Goal: Check status: Check status

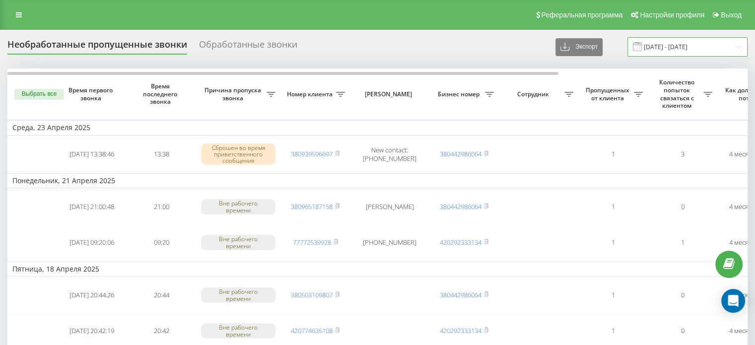
click at [667, 55] on input "[DATE] - [DATE]" at bounding box center [687, 46] width 120 height 19
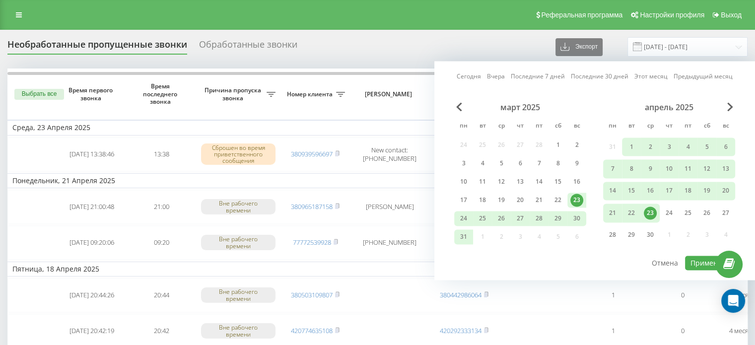
click at [469, 75] on link "Сегодня" at bounding box center [469, 76] width 24 height 9
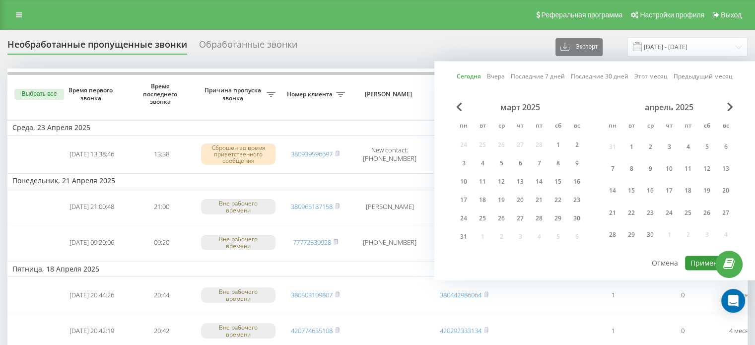
click at [701, 264] on button "Применить" at bounding box center [710, 263] width 50 height 14
type input "[DATE] - [DATE]"
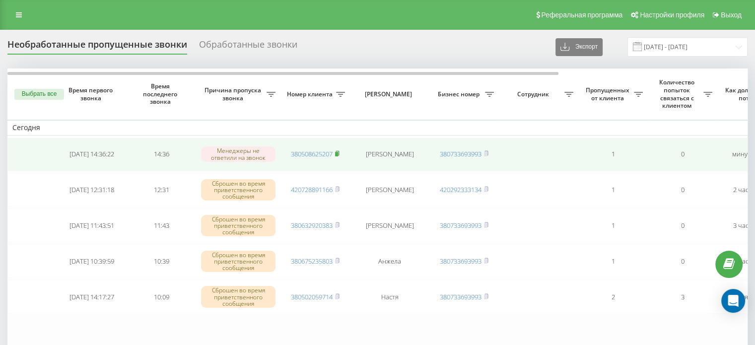
click at [338, 152] on rect at bounding box center [336, 154] width 3 height 4
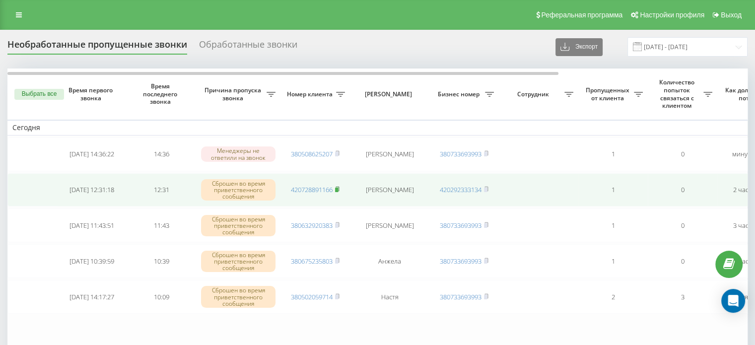
click at [338, 188] on rect at bounding box center [336, 190] width 3 height 4
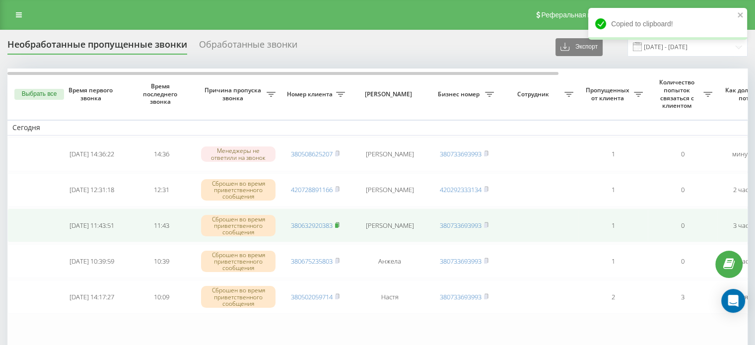
click at [338, 223] on rect at bounding box center [336, 225] width 3 height 4
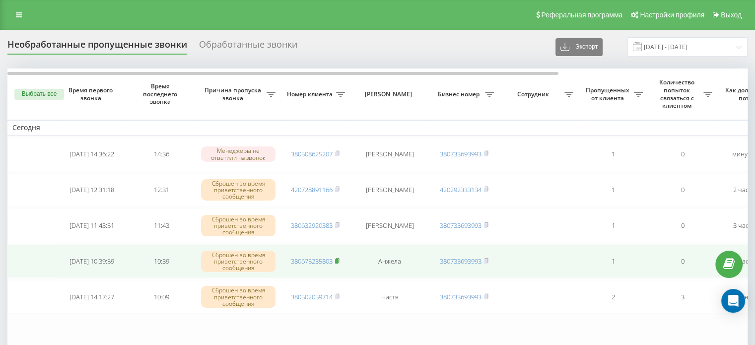
click at [340, 259] on icon at bounding box center [337, 261] width 4 height 6
